Goal: Find specific page/section: Find specific page/section

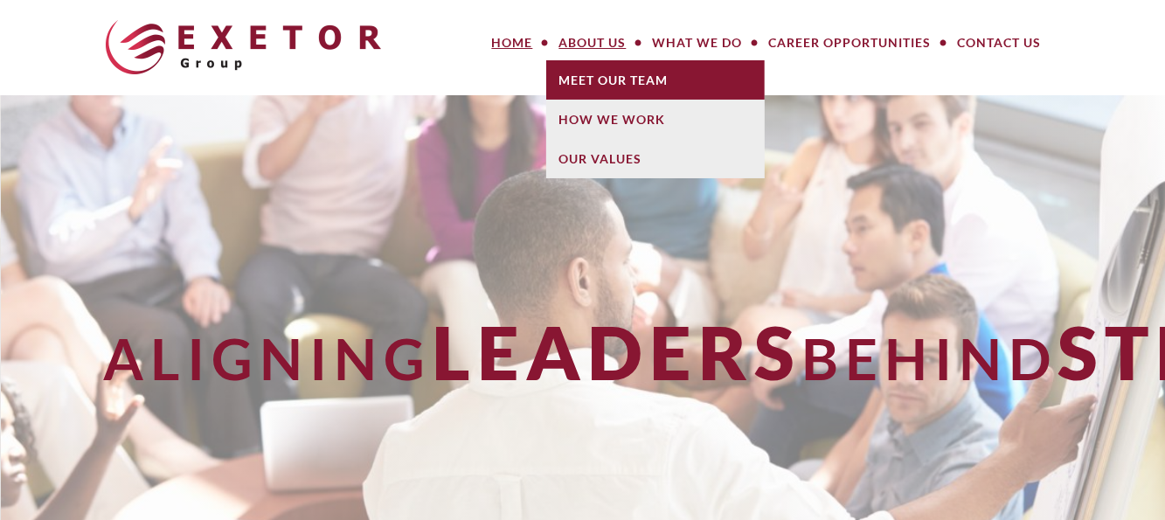
click at [607, 78] on link "Meet Our Team" at bounding box center [655, 79] width 219 height 39
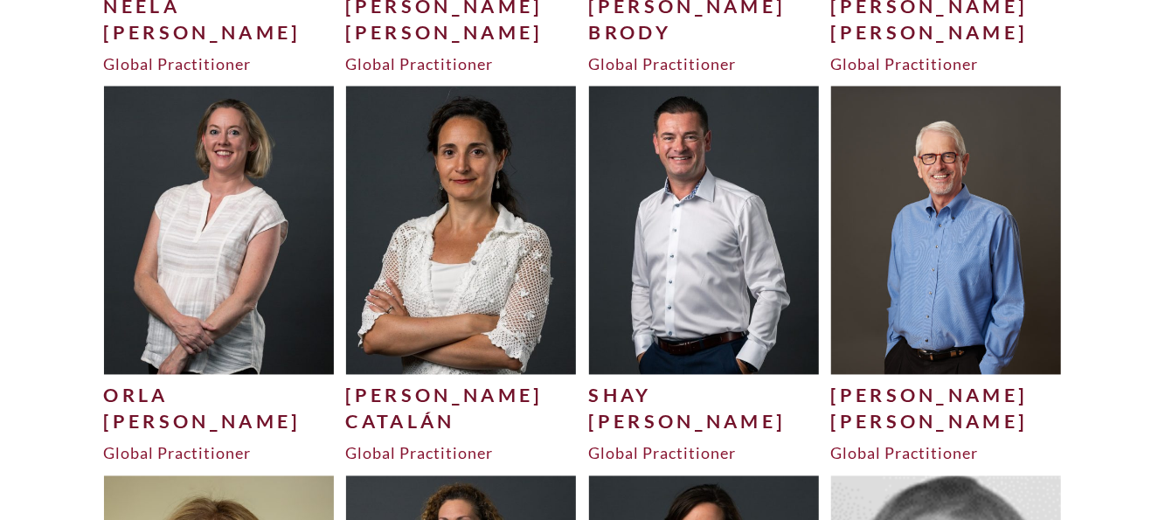
scroll to position [1661, 0]
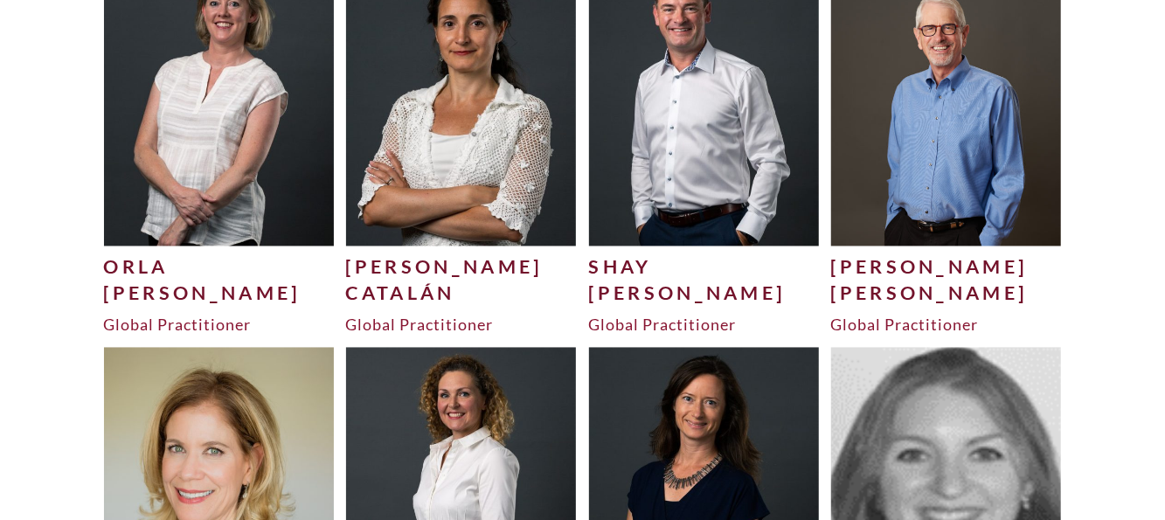
click at [245, 201] on img at bounding box center [219, 102] width 231 height 288
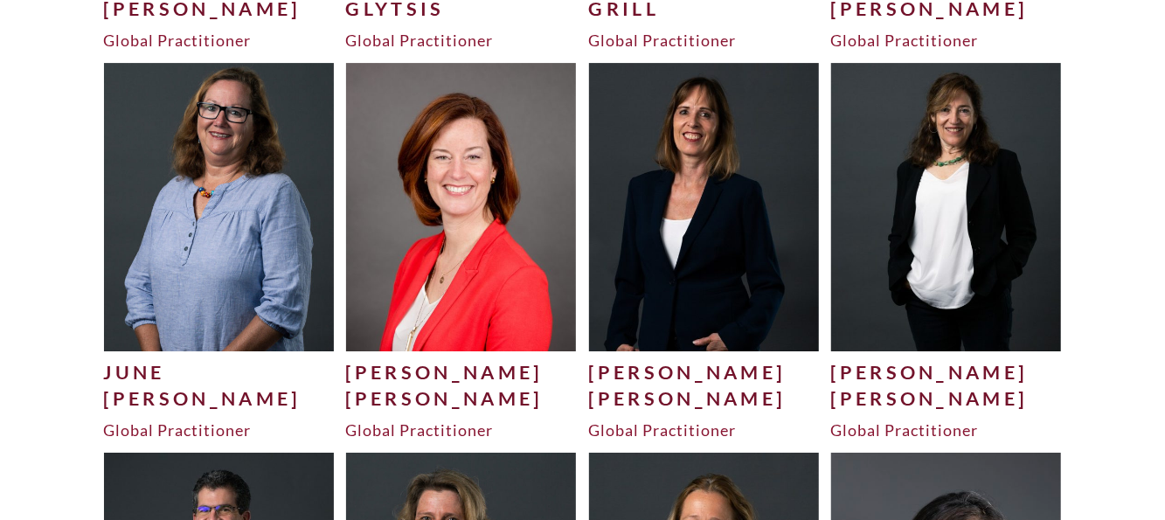
scroll to position [3146, 0]
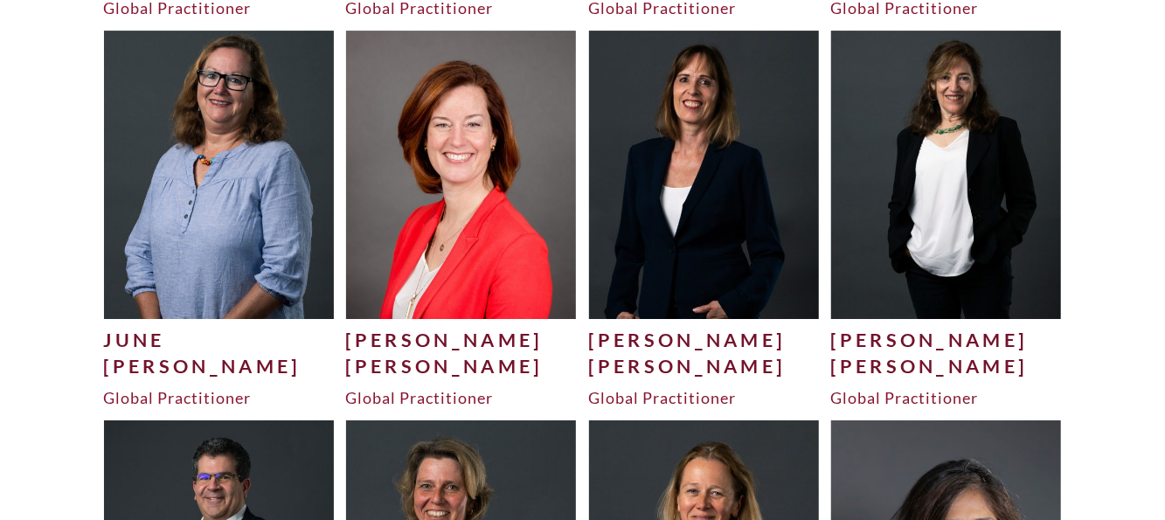
click at [447, 171] on img at bounding box center [461, 175] width 231 height 288
